Goal: Task Accomplishment & Management: Use online tool/utility

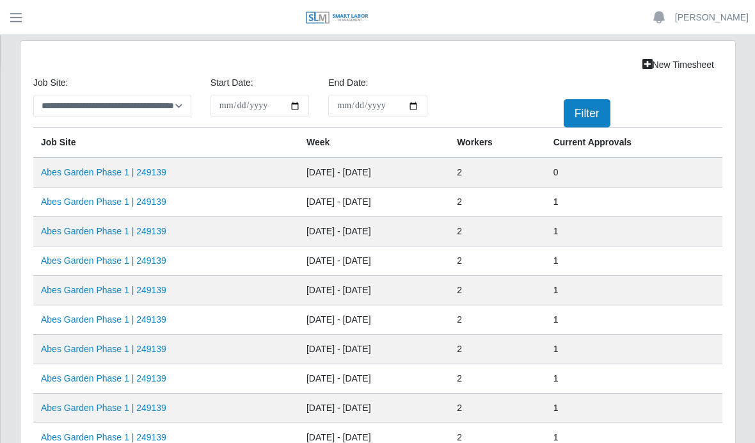
click at [124, 175] on link "Abes Garden Phase 1 | 249139" at bounding box center [103, 172] width 125 height 10
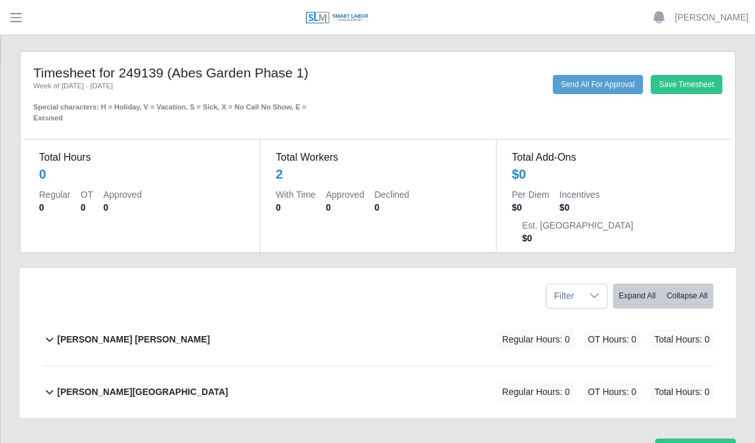
click at [101, 333] on b "David Rojas Ortiz" at bounding box center [133, 339] width 153 height 13
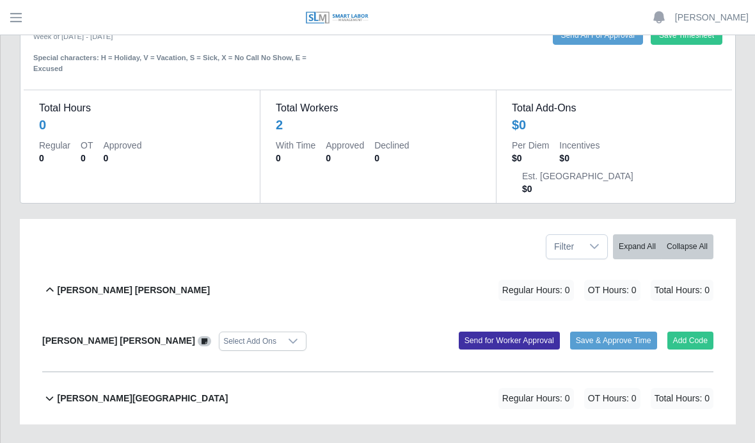
scroll to position [48, 0]
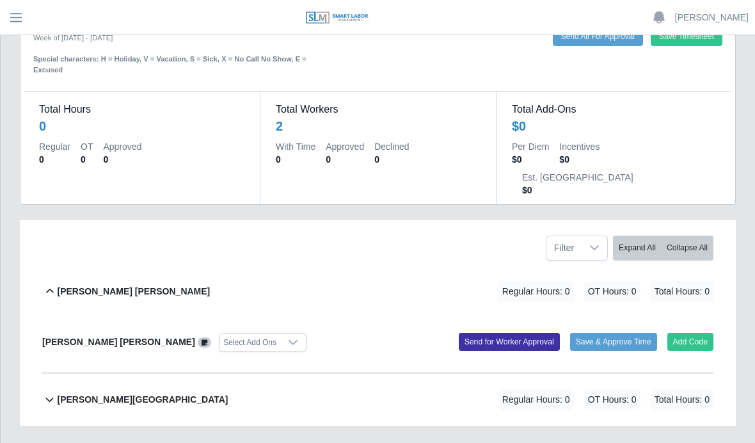
click at [684, 333] on button "Add Code" at bounding box center [691, 342] width 47 height 18
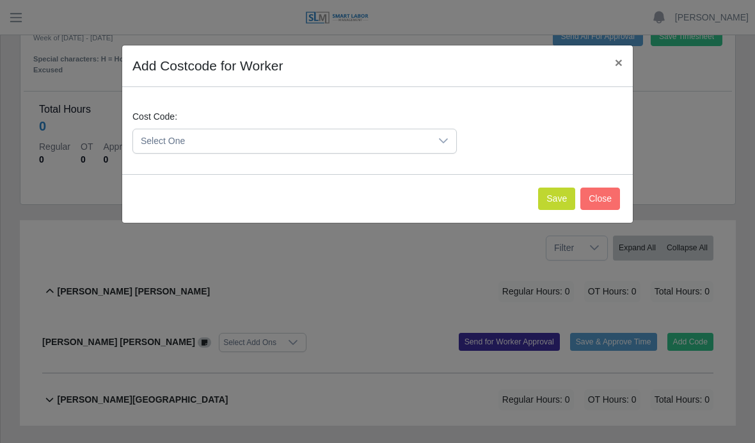
click at [446, 139] on icon at bounding box center [444, 141] width 10 height 10
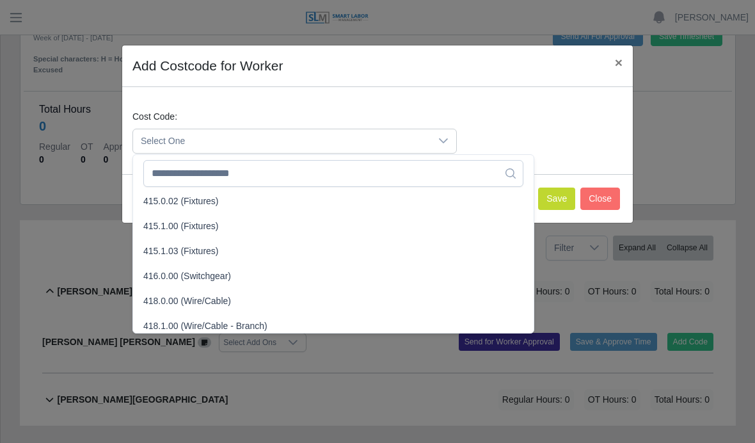
scroll to position [408, 0]
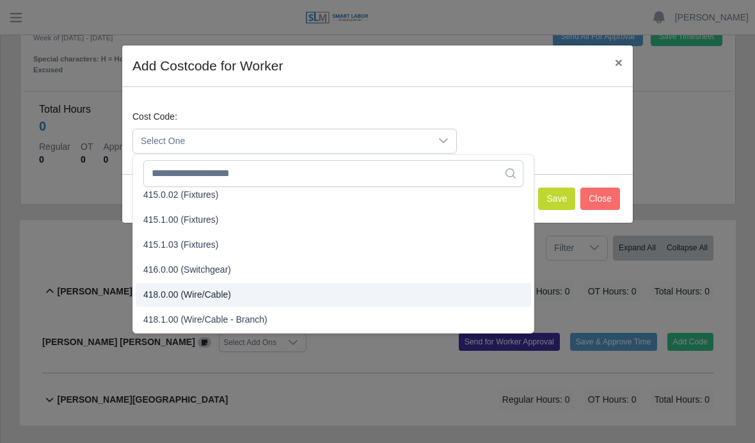
click at [185, 294] on span "418.0.00 (Wire/Cable)" at bounding box center [187, 294] width 88 height 13
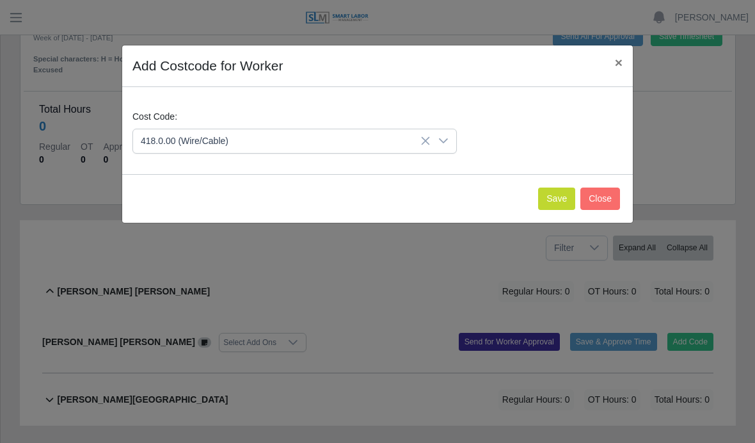
click at [556, 201] on button "Save" at bounding box center [556, 199] width 37 height 22
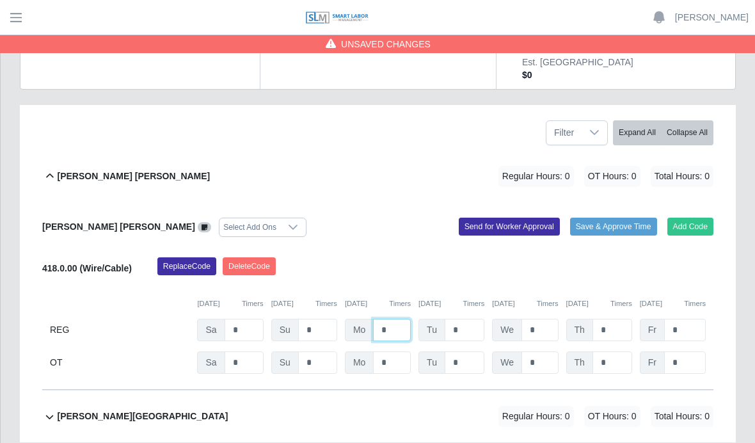
click at [405, 319] on input "*" at bounding box center [392, 330] width 38 height 22
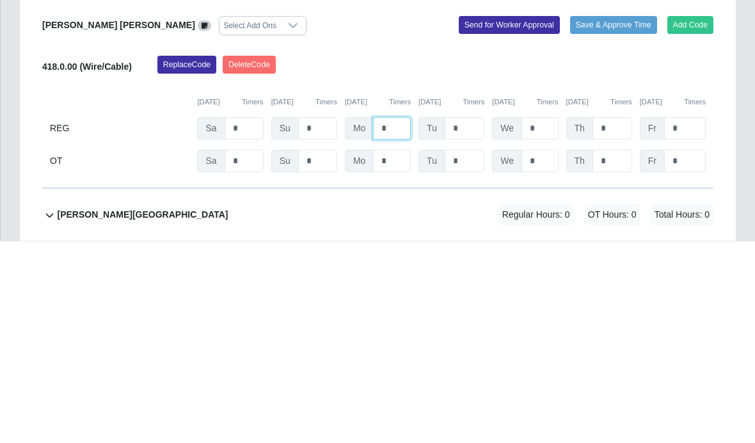
type input "*"
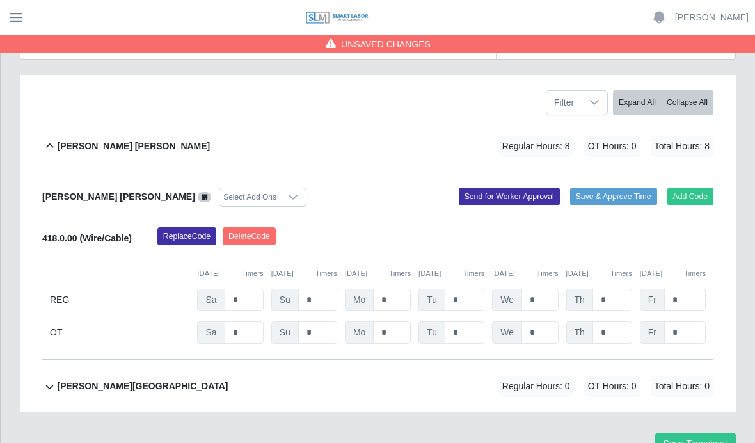
click at [703, 433] on button "Save Timesheet" at bounding box center [696, 444] width 81 height 22
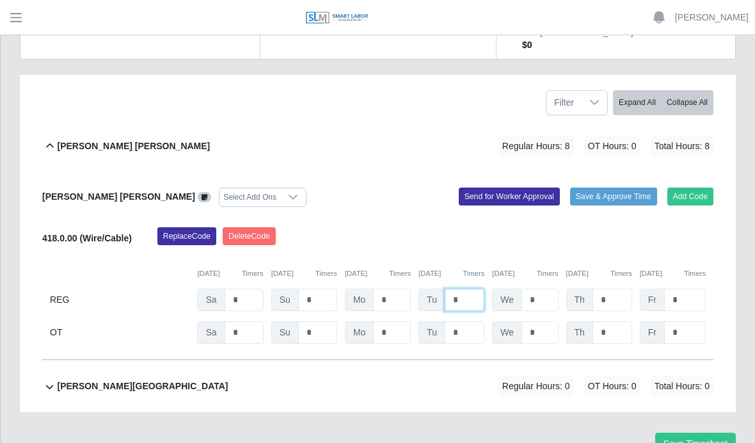
click at [472, 289] on input "*" at bounding box center [465, 300] width 40 height 22
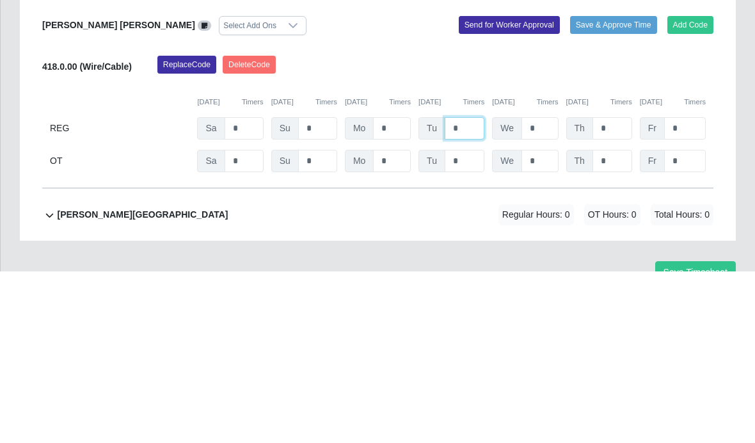
type input "*"
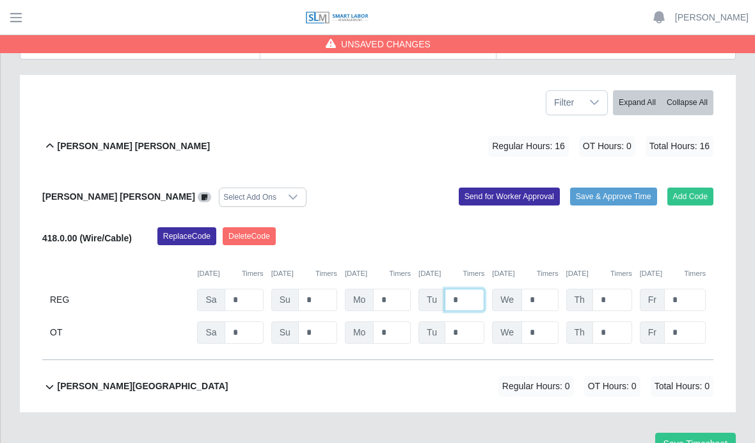
click at [698, 433] on button "Save Timesheet" at bounding box center [696, 444] width 81 height 22
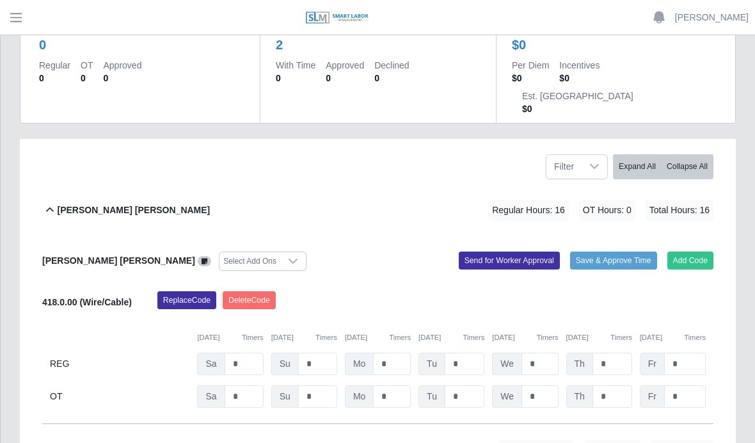
scroll to position [0, 0]
